Goal: Information Seeking & Learning: Learn about a topic

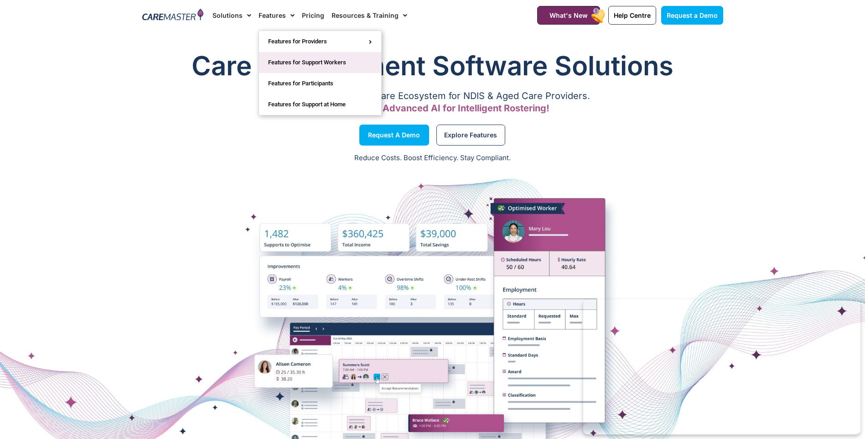
click at [303, 67] on link "Features for Support Workers" at bounding box center [320, 62] width 122 height 21
